Goal: Task Accomplishment & Management: Use online tool/utility

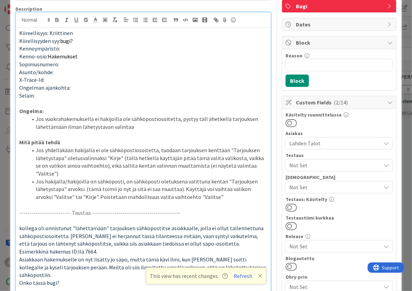
scroll to position [91, 0]
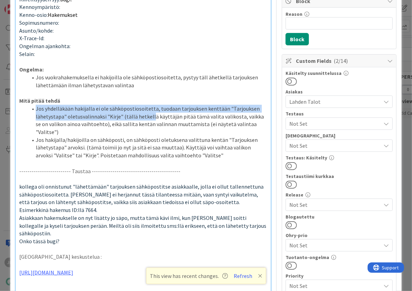
drag, startPoint x: 46, startPoint y: 108, endPoint x: 149, endPoint y: 116, distance: 103.0
click at [149, 116] on li "Jos yhdelläkään hakijalla ei ole sähköpostiosoitetta, tuodaan tarjouksen kenttä…" at bounding box center [147, 120] width 240 height 31
copy li "Jos yhdelläkään hakijalla ei ole sähköpostiosoitetta, tuodaan tarjouksen kenttä…"
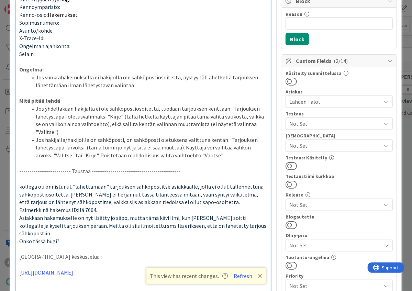
click at [130, 125] on li "Jos yhdelläkään hakijalla ei ole sähköpostiosoitetta, tuodaan tarjouksen kenttä…" at bounding box center [147, 120] width 240 height 31
click at [73, 269] on link "[URL][DOMAIN_NAME]" at bounding box center [46, 272] width 54 height 7
click at [100, 269] on link "[URL][DOMAIN_NAME]" at bounding box center [84, 270] width 47 height 9
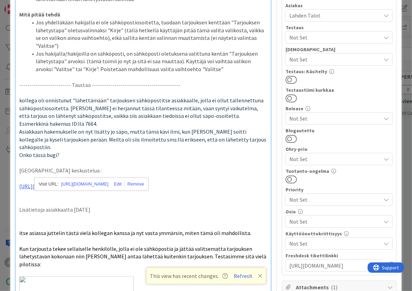
scroll to position [183, 0]
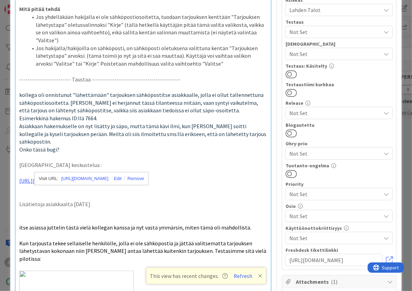
click at [143, 83] on p at bounding box center [143, 87] width 248 height 8
click at [203, 83] on p at bounding box center [143, 87] width 248 height 8
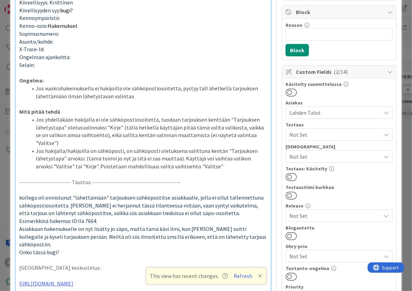
scroll to position [69, 0]
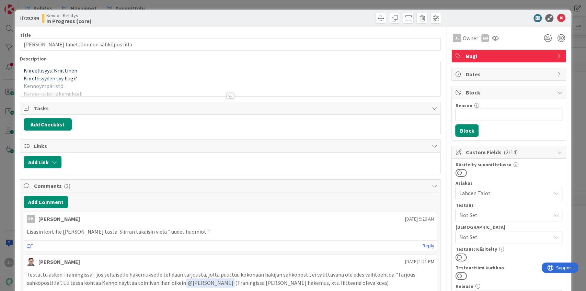
click at [148, 77] on p "Kiirellisyyden syy: bugi?" at bounding box center [231, 79] width 414 height 8
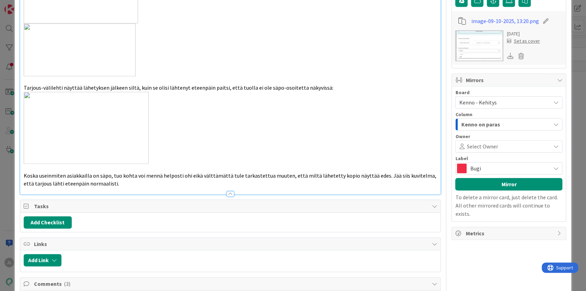
scroll to position [481, 0]
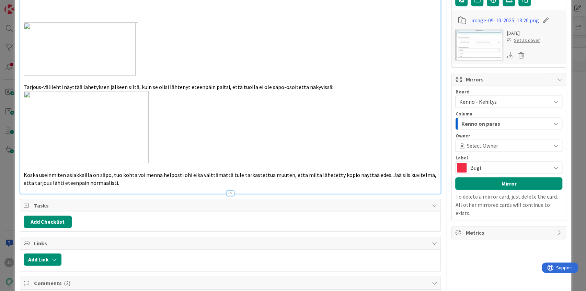
click at [113, 182] on p "Koska useinmiten asiakkailla on säpo, tuo kohta voi mennä helposti ohi eikä väl…" at bounding box center [231, 178] width 414 height 15
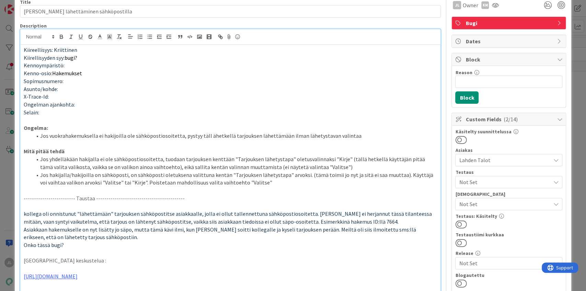
scroll to position [0, 0]
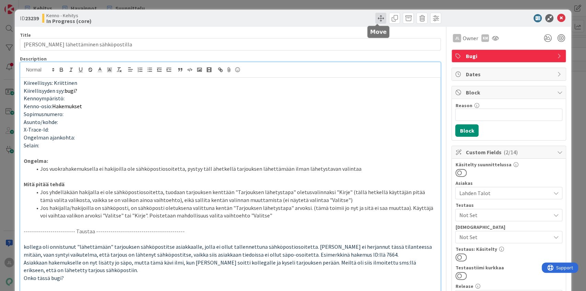
click at [379, 22] on span at bounding box center [380, 18] width 11 height 11
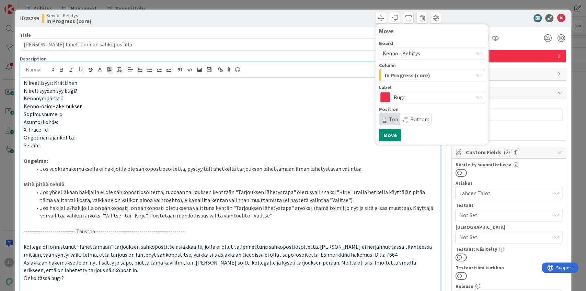
click at [418, 75] on span "In Progress (core)" at bounding box center [407, 75] width 45 height 9
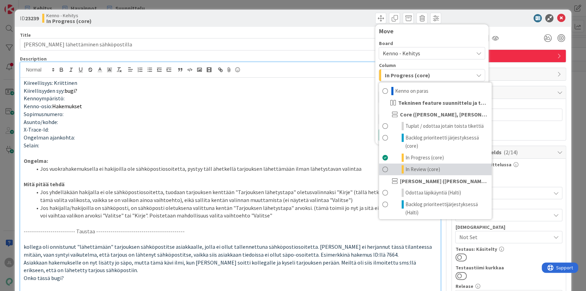
click at [420, 165] on link "In Review (core)" at bounding box center [435, 169] width 113 height 12
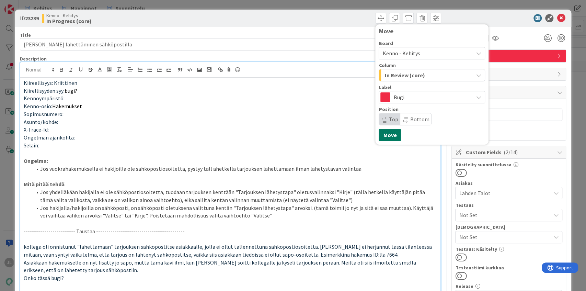
click at [392, 137] on button "Move" at bounding box center [390, 135] width 22 height 12
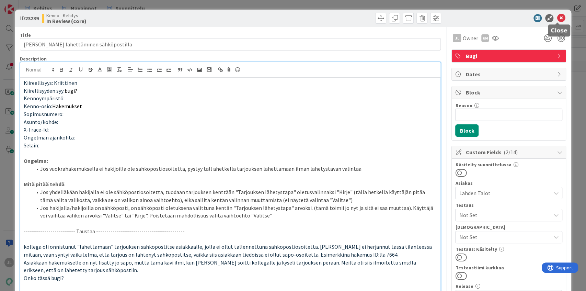
click at [557, 17] on icon at bounding box center [561, 18] width 8 height 8
